Goal: Find specific page/section: Find specific page/section

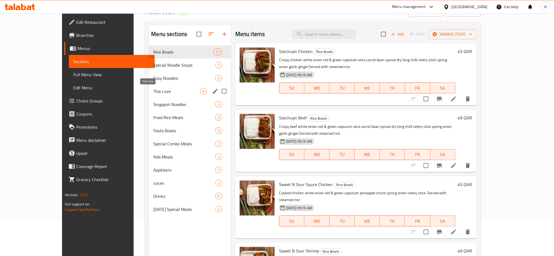
scroll to position [36, 0]
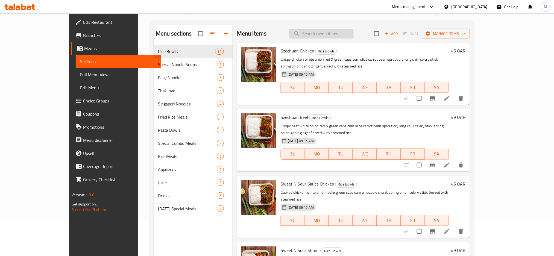
click at [335, 36] on input "search" at bounding box center [321, 34] width 64 height 10
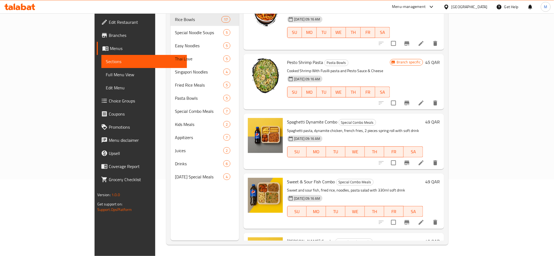
scroll to position [208, 0]
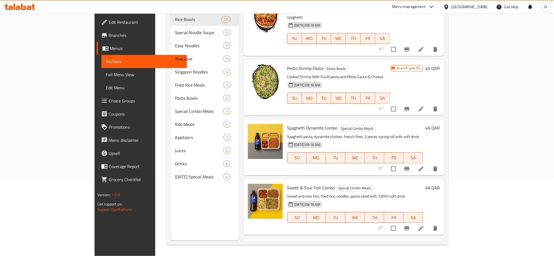
type input "pasta"
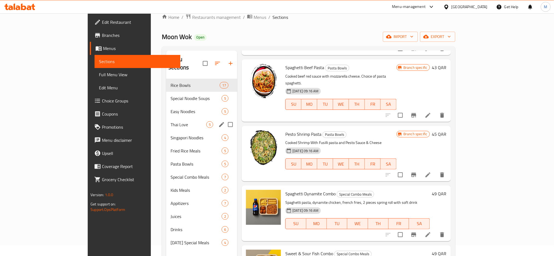
scroll to position [4, 0]
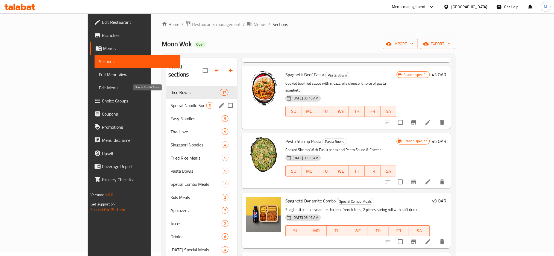
click at [170, 102] on span "Special Noodle Soups" at bounding box center [188, 105] width 36 height 7
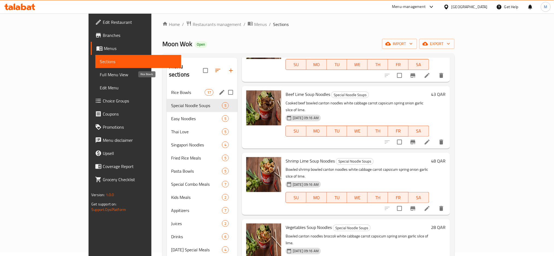
click at [171, 89] on span "Rice Bowls" at bounding box center [188, 92] width 34 height 7
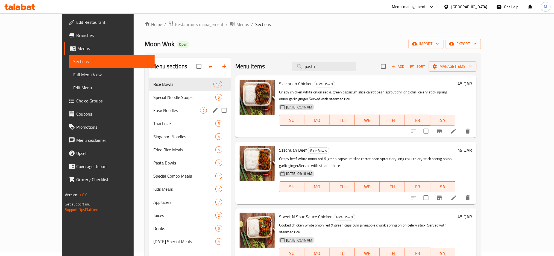
click at [149, 104] on div "Easy Noodles 5" at bounding box center [190, 110] width 82 height 13
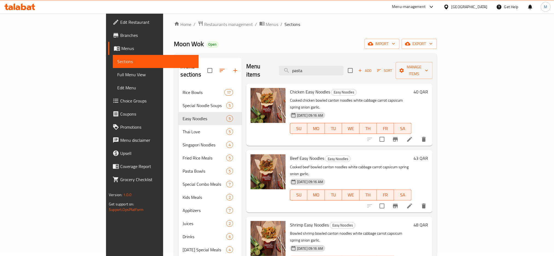
click at [451, 7] on div at bounding box center [447, 7] width 8 height 6
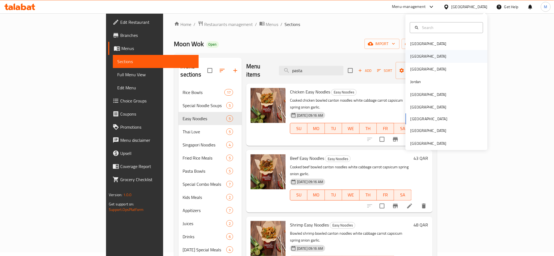
click at [417, 59] on div "[GEOGRAPHIC_DATA]" at bounding box center [428, 56] width 45 height 13
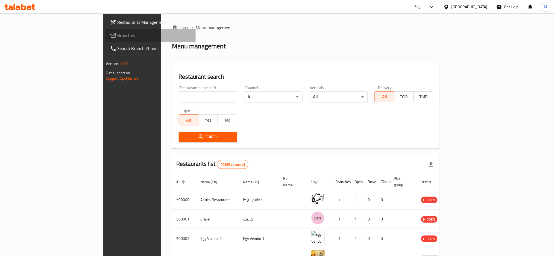
click at [117, 33] on span "Branches" at bounding box center [154, 35] width 74 height 7
